Goal: Obtain resource: Download file/media

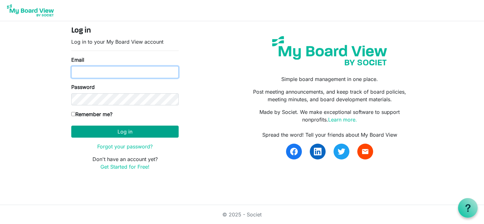
type input "[EMAIL_ADDRESS][DOMAIN_NAME]"
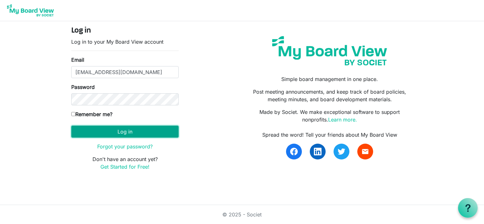
click at [119, 135] on button "Log in" at bounding box center [124, 132] width 107 height 12
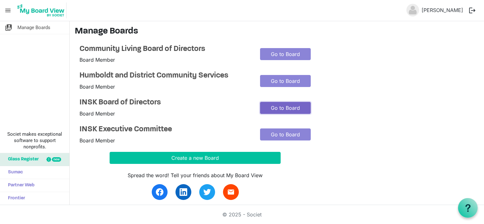
click at [273, 105] on link "Go to Board" at bounding box center [285, 108] width 51 height 12
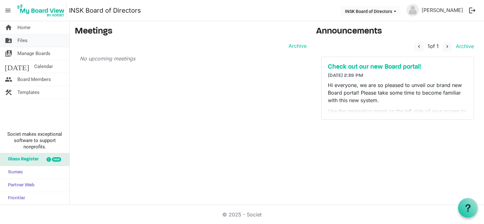
click at [23, 39] on span "Files" at bounding box center [22, 40] width 10 height 13
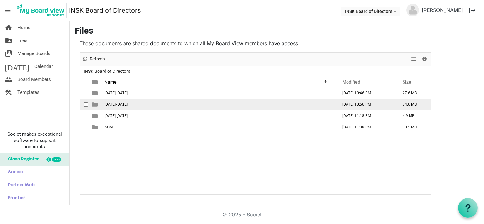
click at [114, 103] on span "[DATE]-[DATE]" at bounding box center [115, 104] width 23 height 4
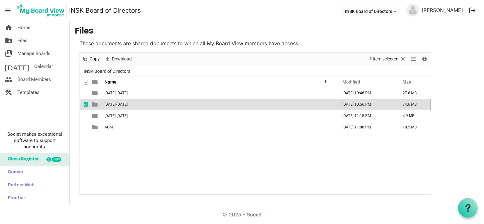
click at [114, 103] on span "2024-2025" at bounding box center [115, 104] width 23 height 4
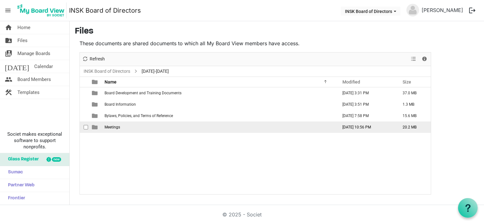
click at [117, 128] on span "Meetings" at bounding box center [112, 127] width 16 height 4
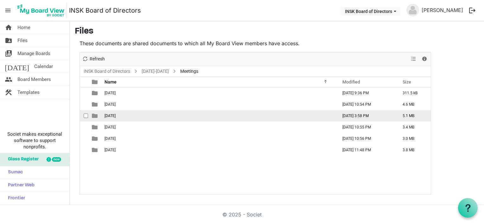
click at [125, 113] on td "2024-11-16" at bounding box center [219, 115] width 233 height 11
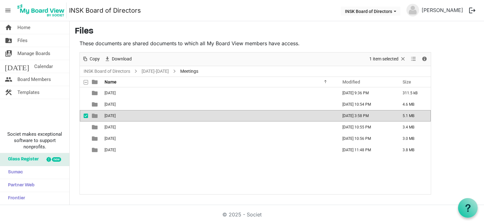
click at [125, 113] on td "2024-11-16" at bounding box center [219, 115] width 233 height 11
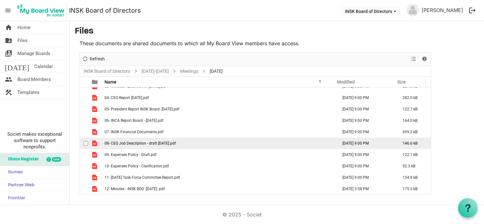
scroll to position [9, 0]
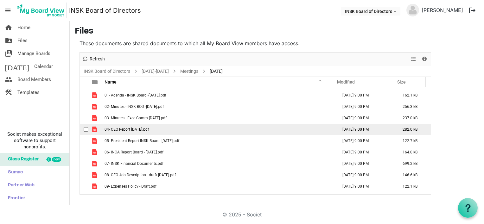
click at [127, 128] on span "04- CEO Report Nov 2024.pdf" at bounding box center [126, 129] width 44 height 4
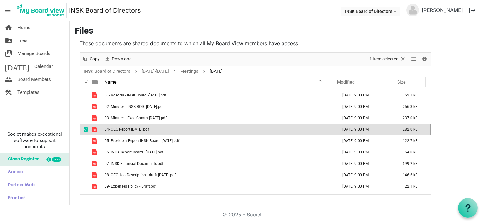
click at [127, 128] on span "04- CEO Report Nov 2024.pdf" at bounding box center [126, 129] width 44 height 4
click at [96, 73] on link "INSK Board of Directors" at bounding box center [106, 71] width 49 height 8
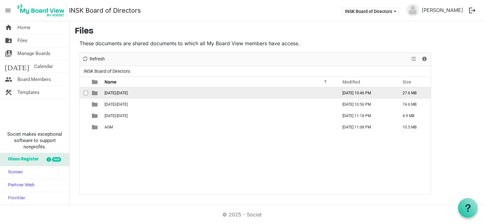
click at [120, 92] on span "2023-2024" at bounding box center [115, 93] width 23 height 4
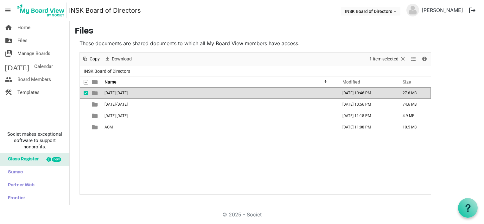
click at [120, 92] on span "2023-2024" at bounding box center [115, 93] width 23 height 4
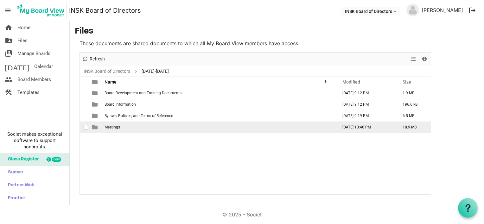
click at [116, 125] on span "Meetings" at bounding box center [112, 127] width 16 height 4
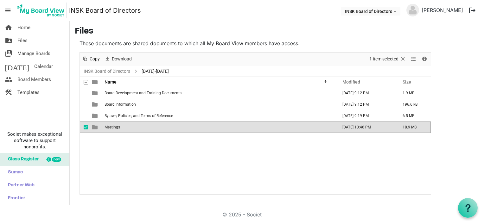
click at [116, 125] on span "Meetings" at bounding box center [112, 127] width 16 height 4
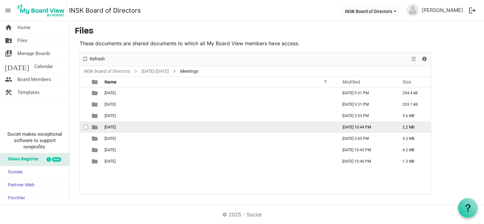
click at [116, 125] on span "2023-11-18th" at bounding box center [109, 127] width 11 height 4
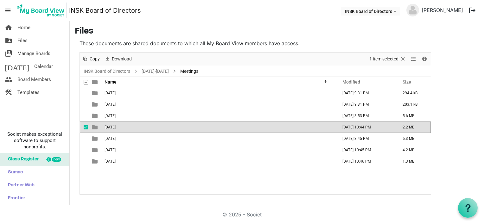
click at [116, 125] on span "2023-11-18th" at bounding box center [109, 127] width 11 height 4
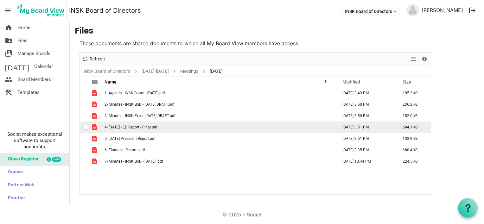
click at [138, 126] on span "4- 2023-11-18 - ED Report - Final.pdf" at bounding box center [130, 127] width 53 height 4
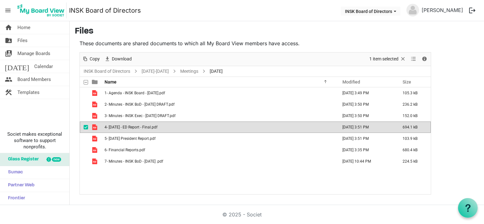
click at [138, 126] on span "4- 2023-11-18 - ED Report - Final.pdf" at bounding box center [130, 127] width 53 height 4
